Goal: Download file/media

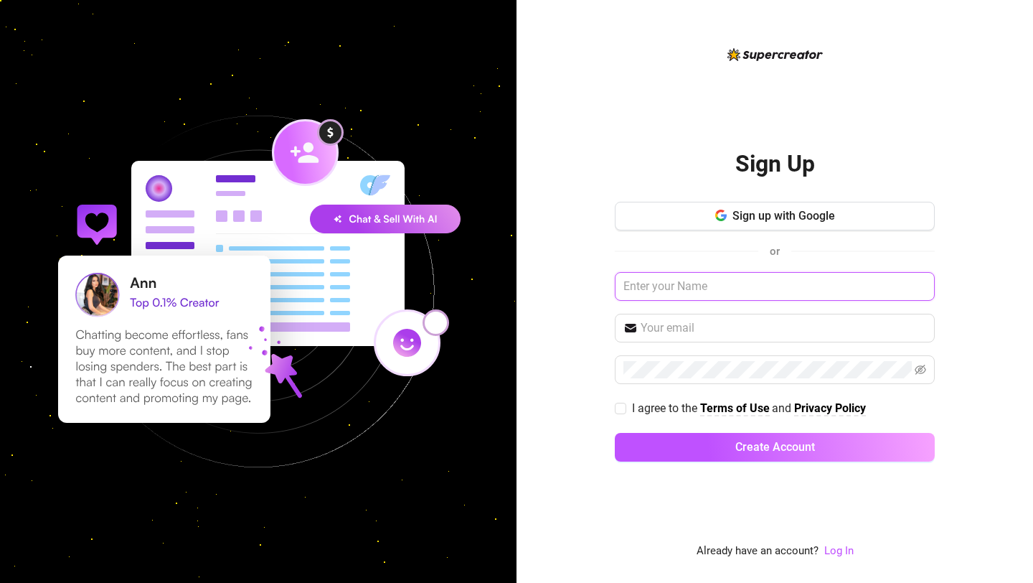
click at [695, 288] on input "text" at bounding box center [775, 286] width 320 height 29
click at [841, 549] on link "Log In" at bounding box center [839, 550] width 29 height 13
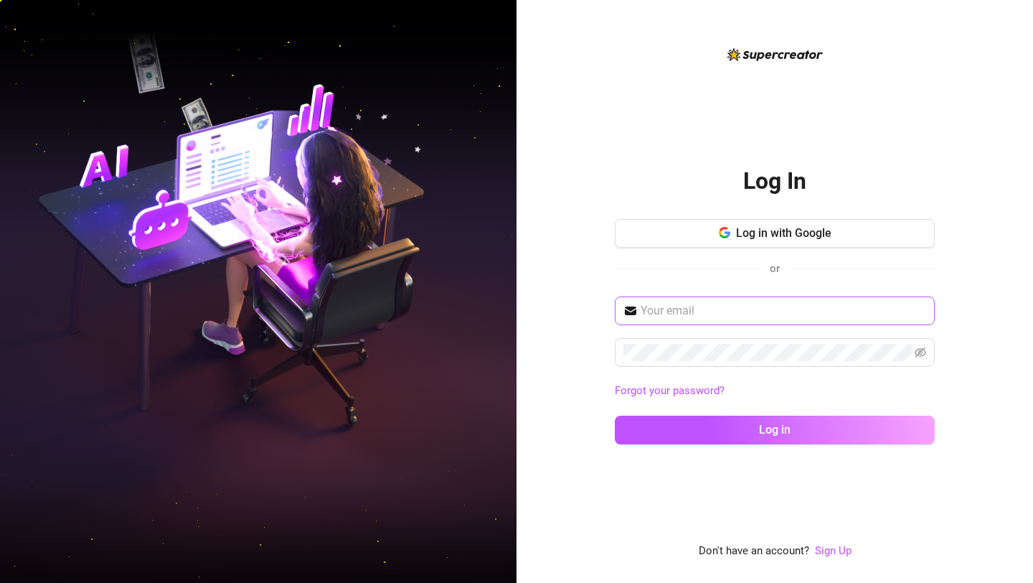
click at [682, 319] on span at bounding box center [775, 310] width 320 height 29
paste input "dx_chatter_8@itslivestar.com"
type input "dx_chatter_8@itslivestar.com"
click at [656, 367] on div "dx_chatter_8@itslivestar.com Forgot your password? Log in" at bounding box center [775, 376] width 320 height 161
click at [695, 408] on div "dx_chatter_8@itslivestar.com Forgot your password? Log in" at bounding box center [775, 376] width 320 height 161
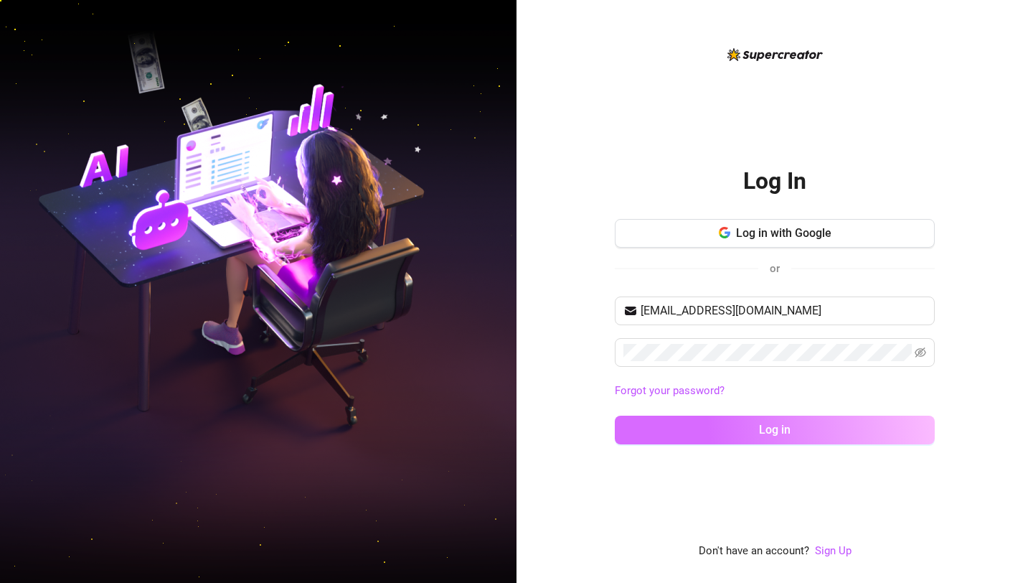
click at [695, 419] on button "Log in" at bounding box center [775, 429] width 320 height 29
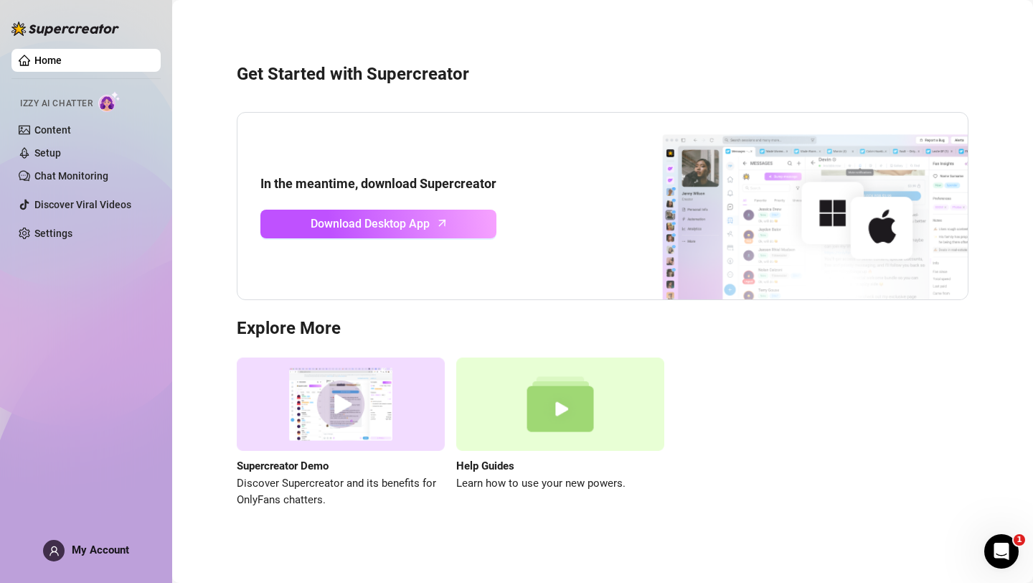
click at [62, 55] on link "Home" at bounding box center [47, 60] width 27 height 11
click at [332, 215] on span "Download Desktop App" at bounding box center [370, 224] width 119 height 18
click at [451, 235] on link "Download Desktop App" at bounding box center [378, 224] width 236 height 29
click at [62, 55] on link "Home" at bounding box center [47, 60] width 27 height 11
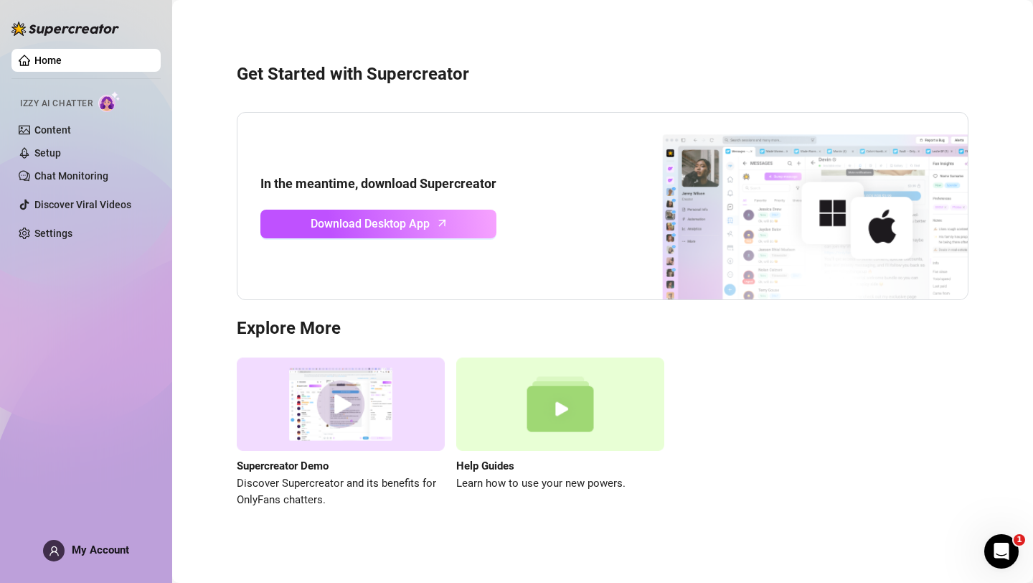
click at [62, 59] on link "Home" at bounding box center [47, 60] width 27 height 11
click at [51, 497] on icon "user" at bounding box center [54, 550] width 11 height 11
click at [60, 181] on link "Chat Monitoring" at bounding box center [71, 175] width 74 height 11
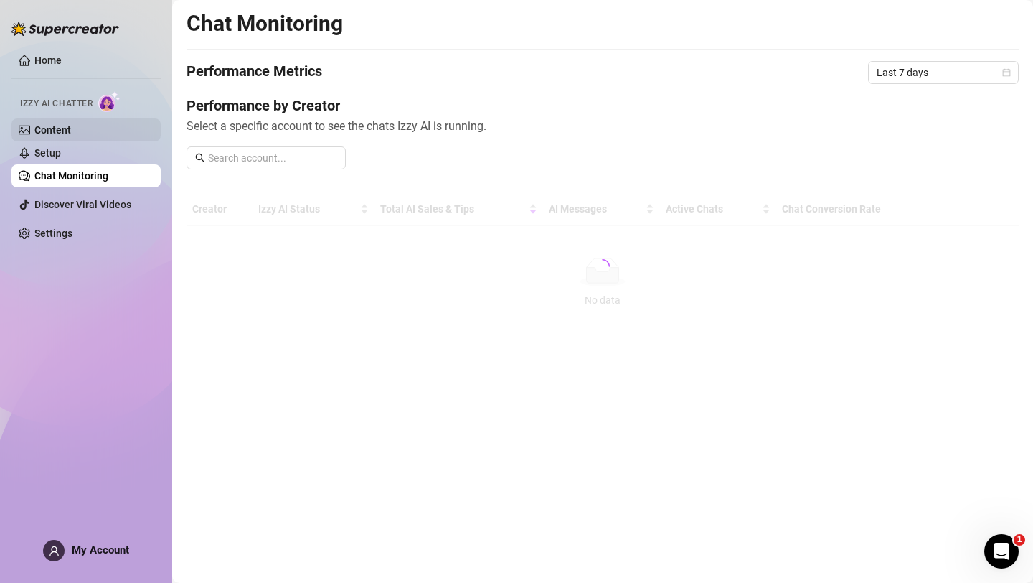
click at [71, 125] on link "Content" at bounding box center [52, 129] width 37 height 11
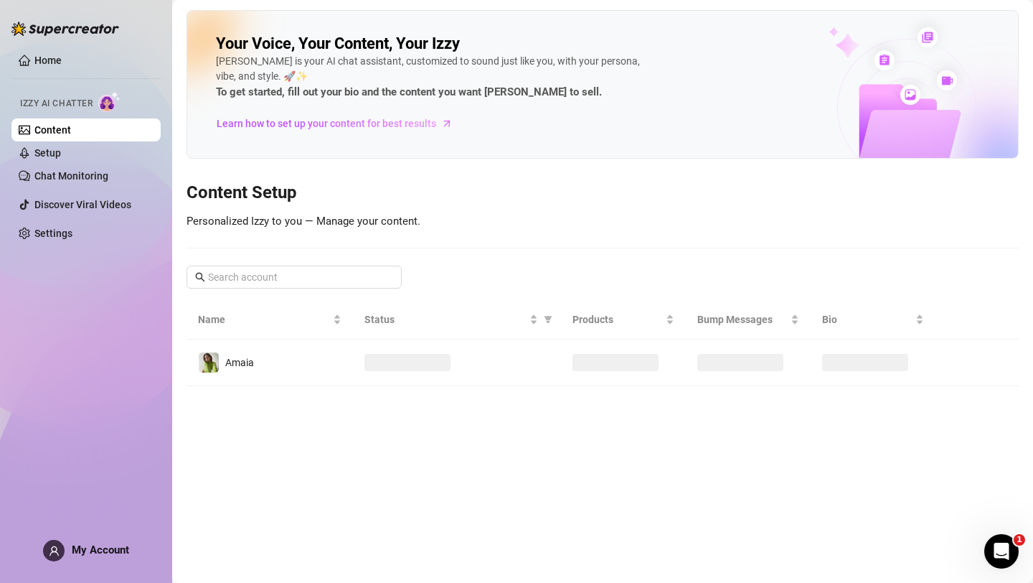
click at [103, 34] on img at bounding box center [65, 29] width 108 height 14
click at [62, 55] on link "Home" at bounding box center [47, 60] width 27 height 11
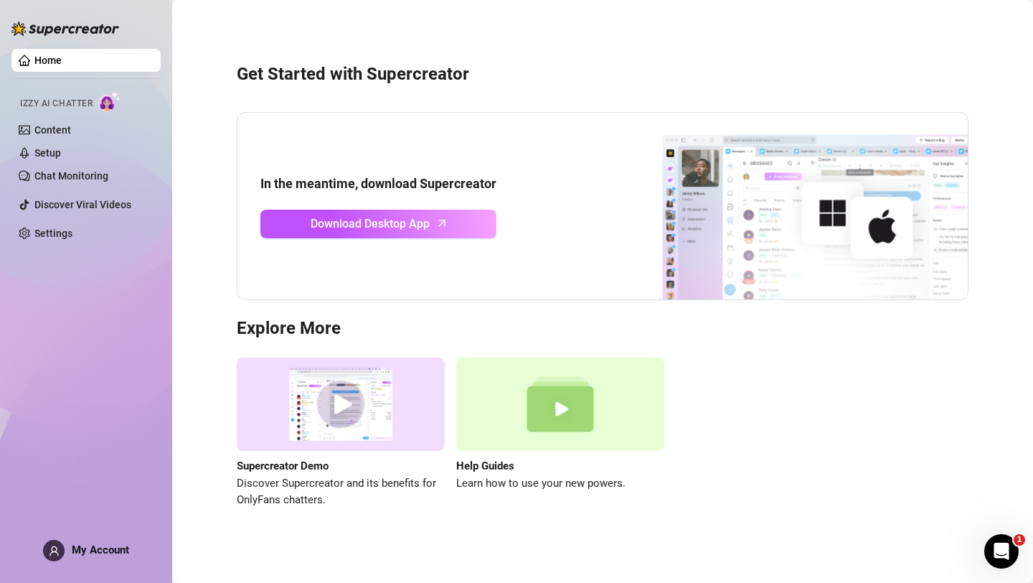
click at [62, 57] on link "Home" at bounding box center [47, 60] width 27 height 11
click at [54, 497] on div "Home Izzy AI Chatter Content Setup Chat Monitoring Discover Viral Videos Settin…" at bounding box center [85, 285] width 149 height 570
click at [54, 497] on span at bounding box center [54, 551] width 22 height 22
click at [168, 245] on aside "Home Izzy AI Chatter Content Setup Chat Monitoring Discover Viral Videos Settin…" at bounding box center [86, 291] width 172 height 583
click at [59, 497] on span at bounding box center [54, 551] width 22 height 22
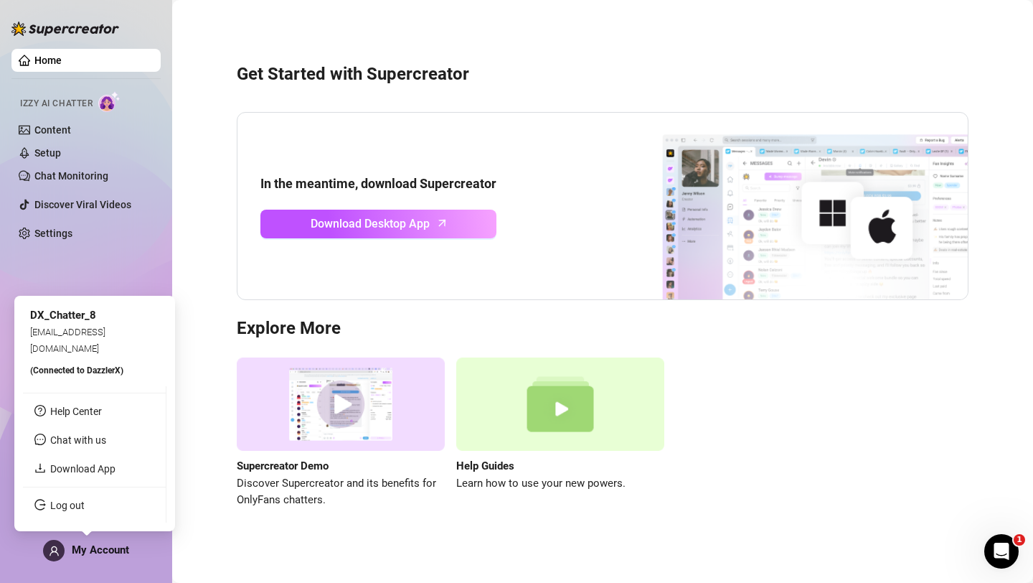
click at [75, 456] on ul "Help Center Chat with us Download App Log out" at bounding box center [95, 454] width 144 height 136
click at [76, 463] on link "Download App" at bounding box center [82, 468] width 65 height 11
click at [119, 553] on span "My Account" at bounding box center [100, 549] width 57 height 13
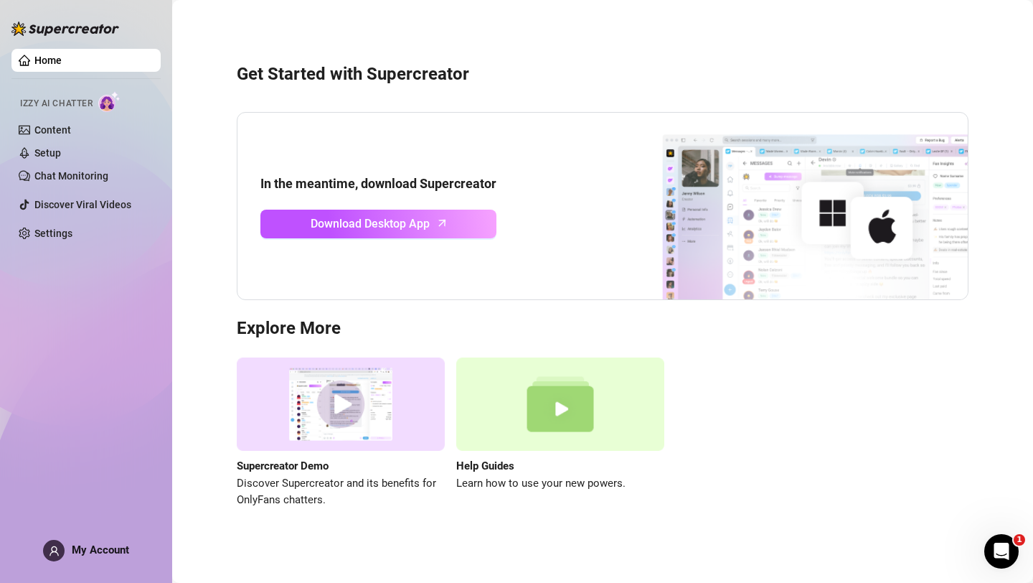
click at [34, 66] on link "Home" at bounding box center [47, 60] width 27 height 11
